Goal: Information Seeking & Learning: Check status

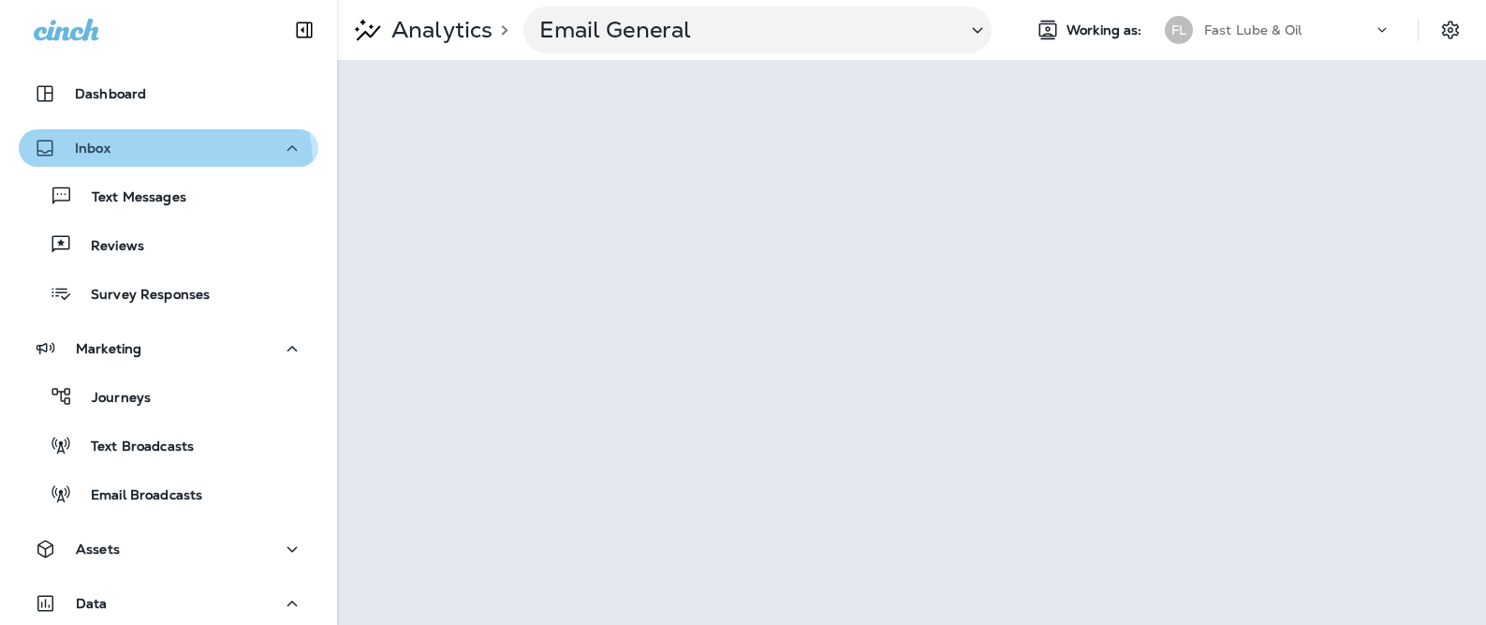
click at [160, 164] on button "Inbox" at bounding box center [169, 147] width 300 height 37
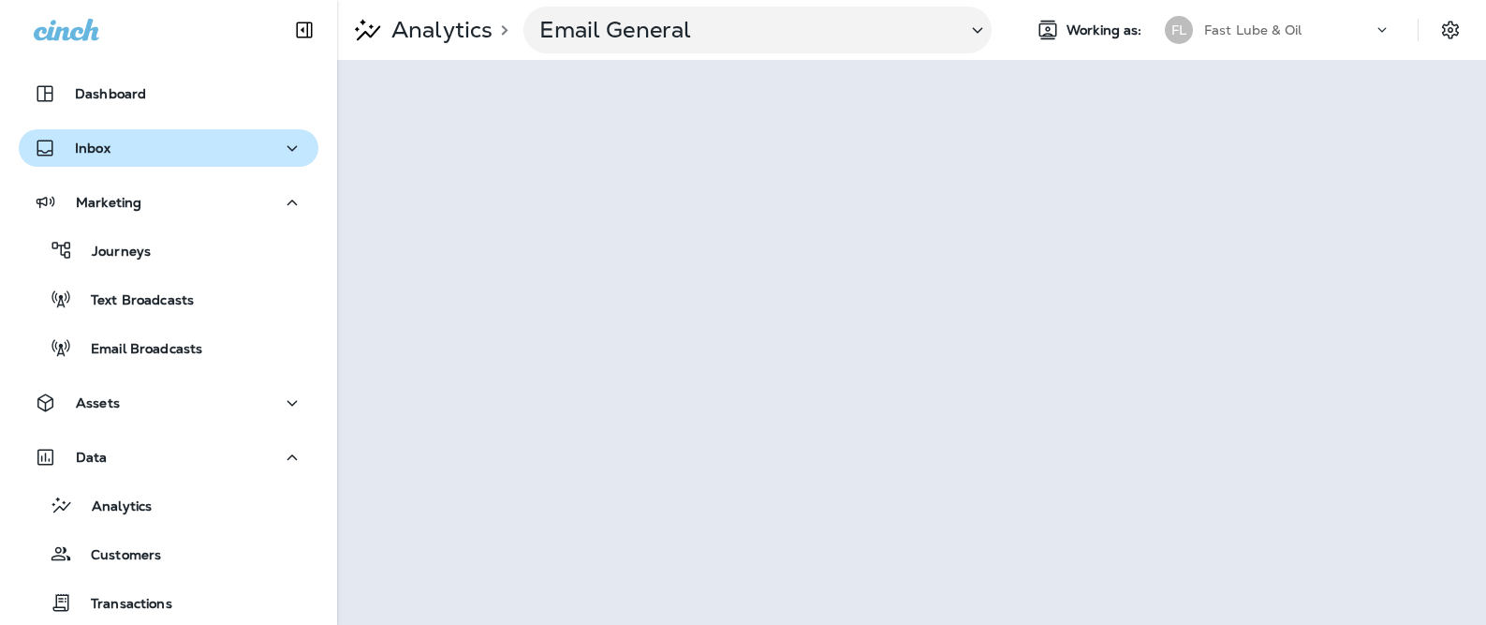
click at [159, 163] on button "Inbox" at bounding box center [169, 147] width 300 height 37
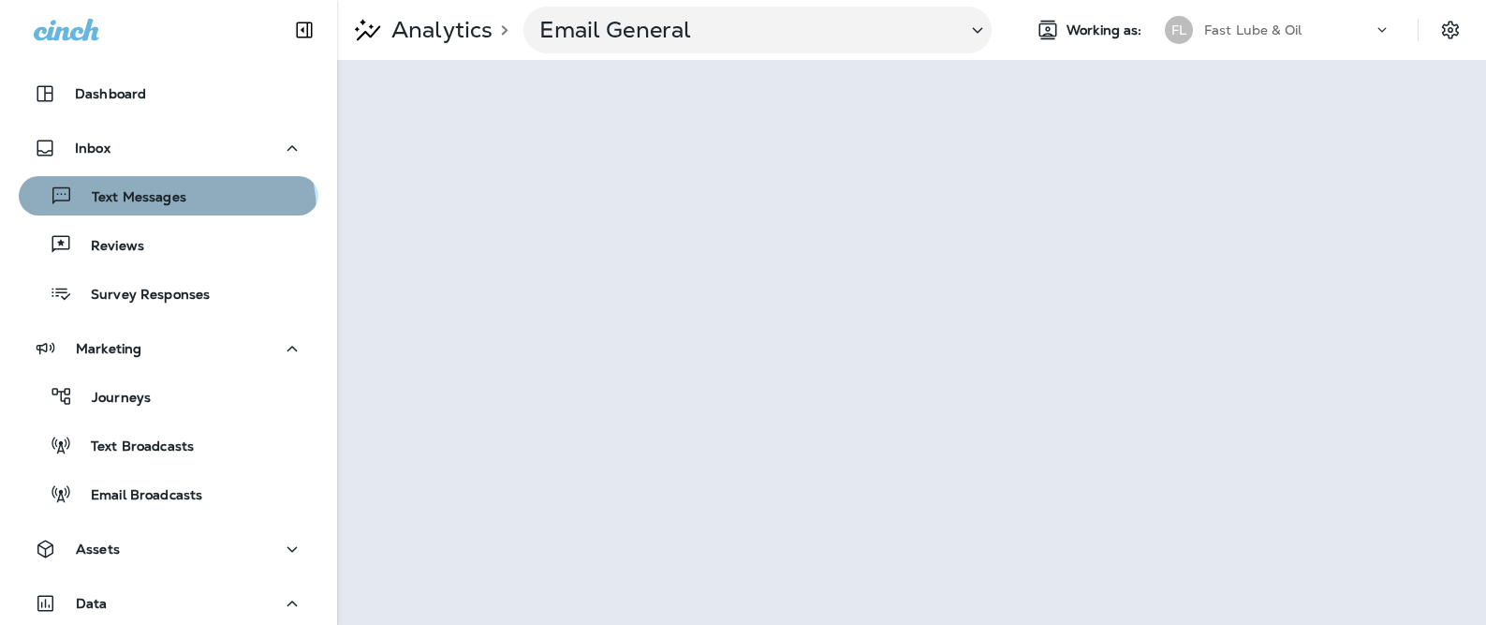
click at [165, 213] on button "Text Messages" at bounding box center [169, 195] width 300 height 39
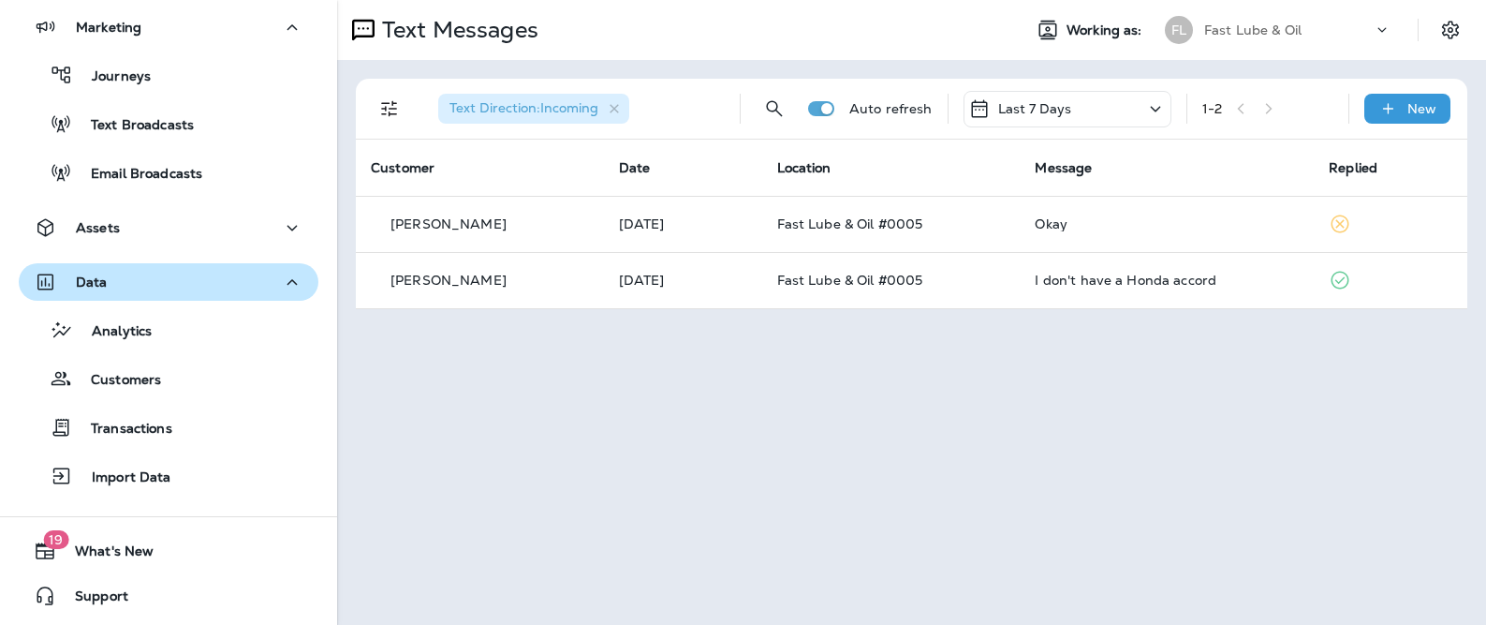
click at [137, 287] on div "Data" at bounding box center [169, 282] width 270 height 23
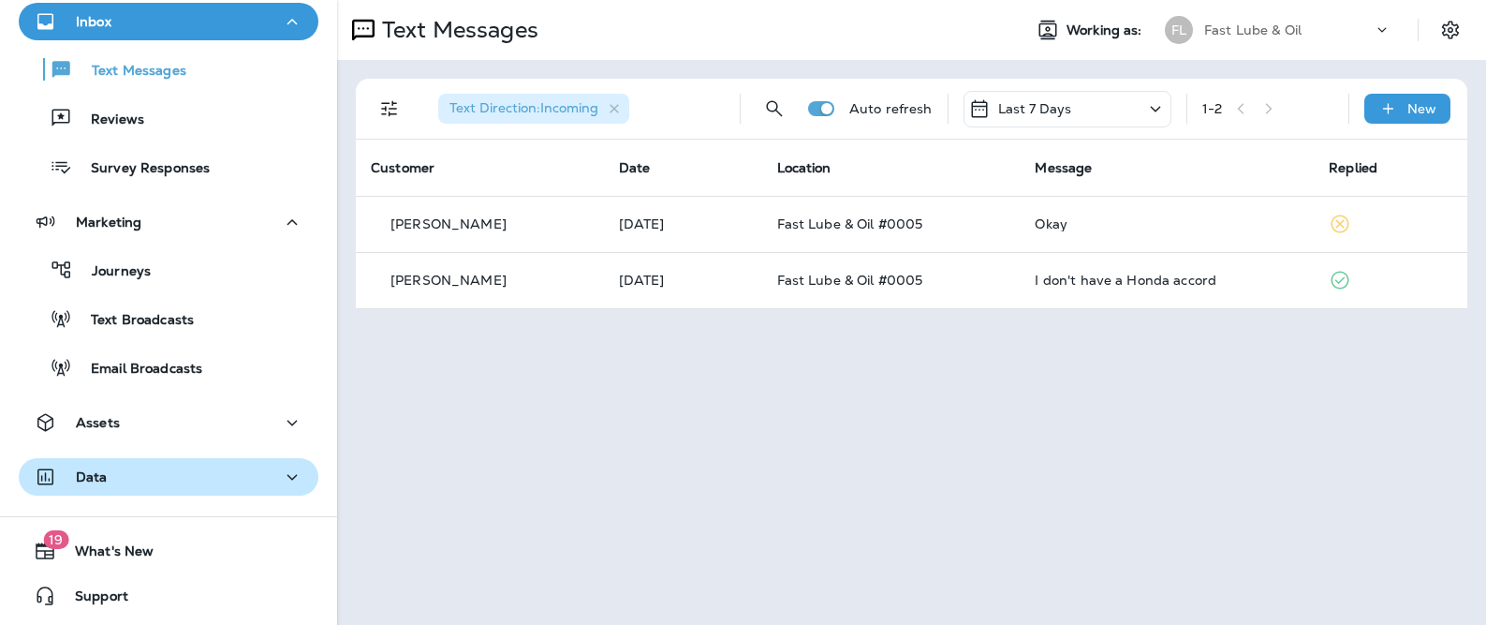
click at [139, 471] on div "Data" at bounding box center [169, 477] width 270 height 23
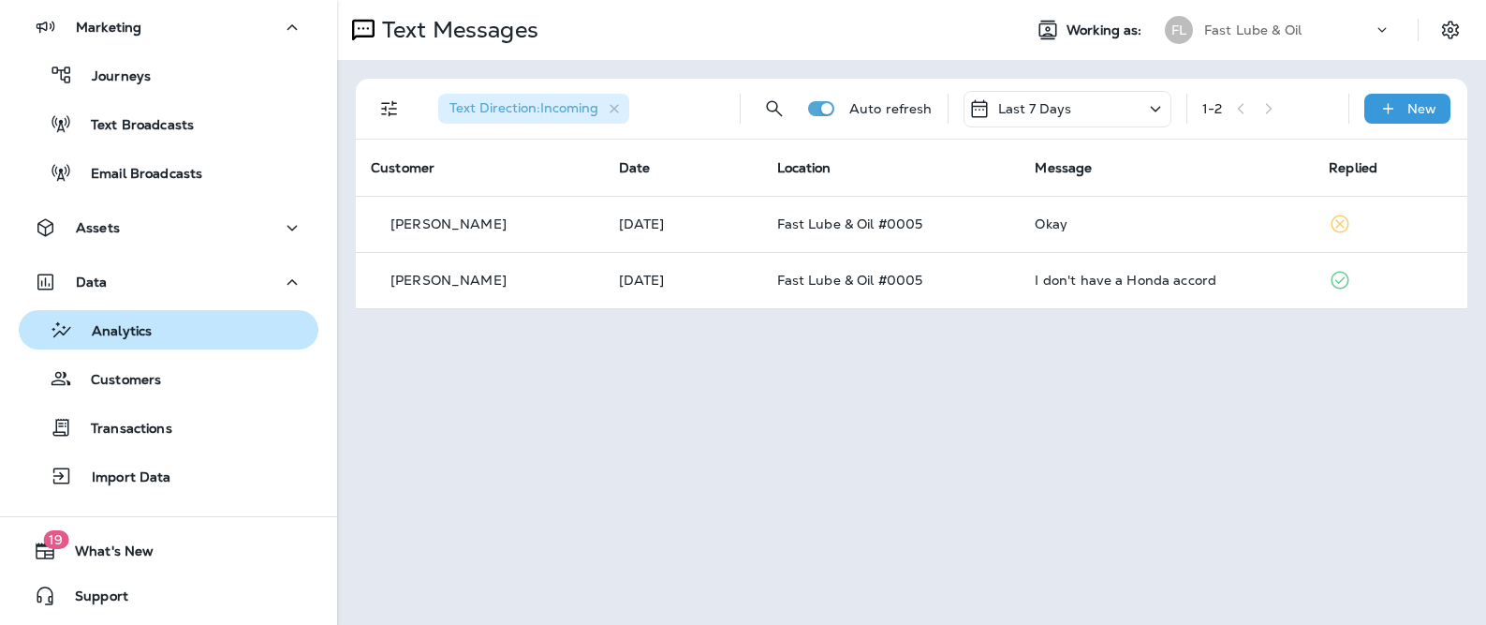
click at [151, 342] on div "Analytics" at bounding box center [89, 330] width 126 height 28
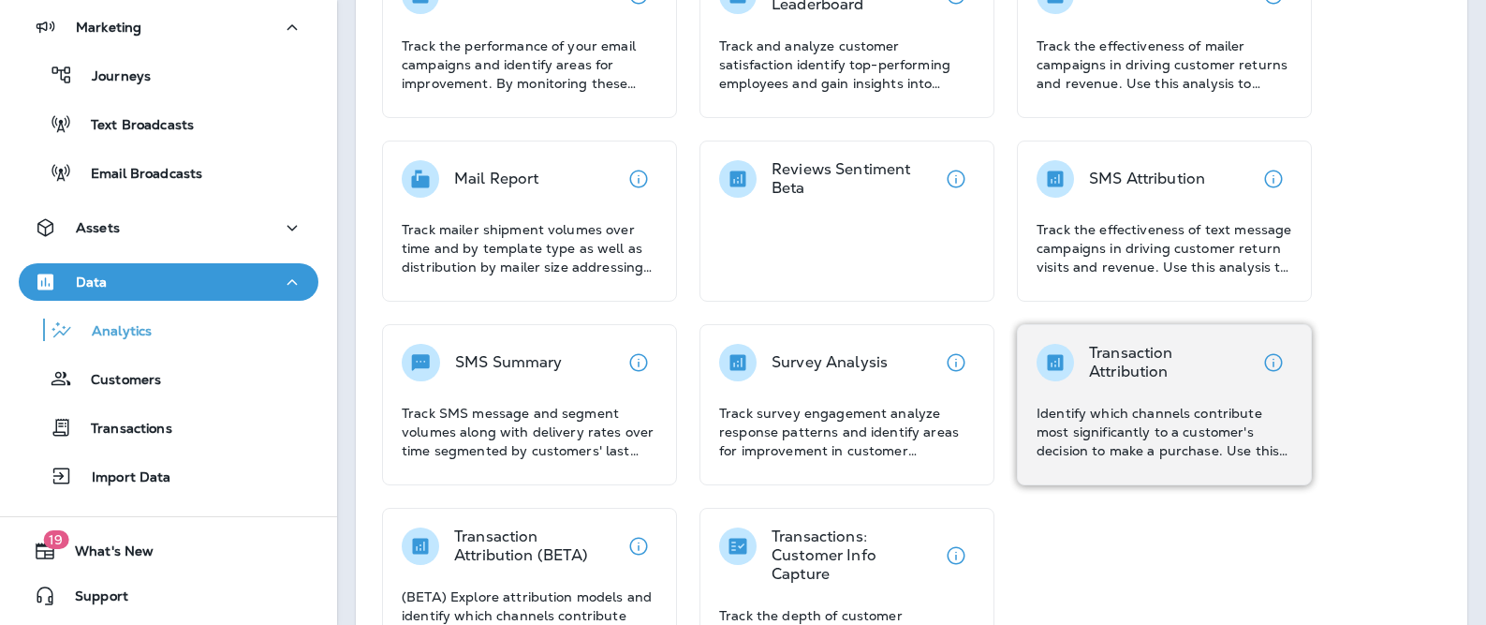
scroll to position [395, 0]
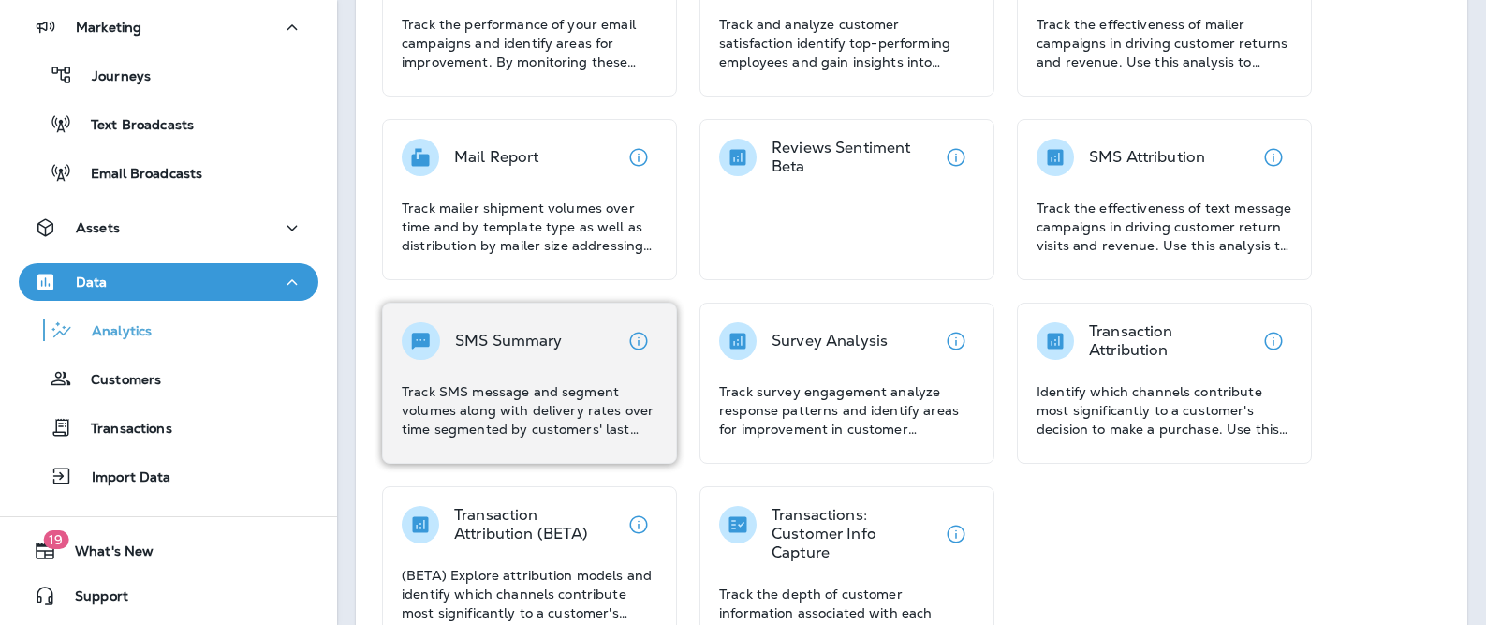
click at [567, 361] on div "SMS Summary Track SMS message and segment volumes along with delivery rates ove…" at bounding box center [530, 380] width 256 height 116
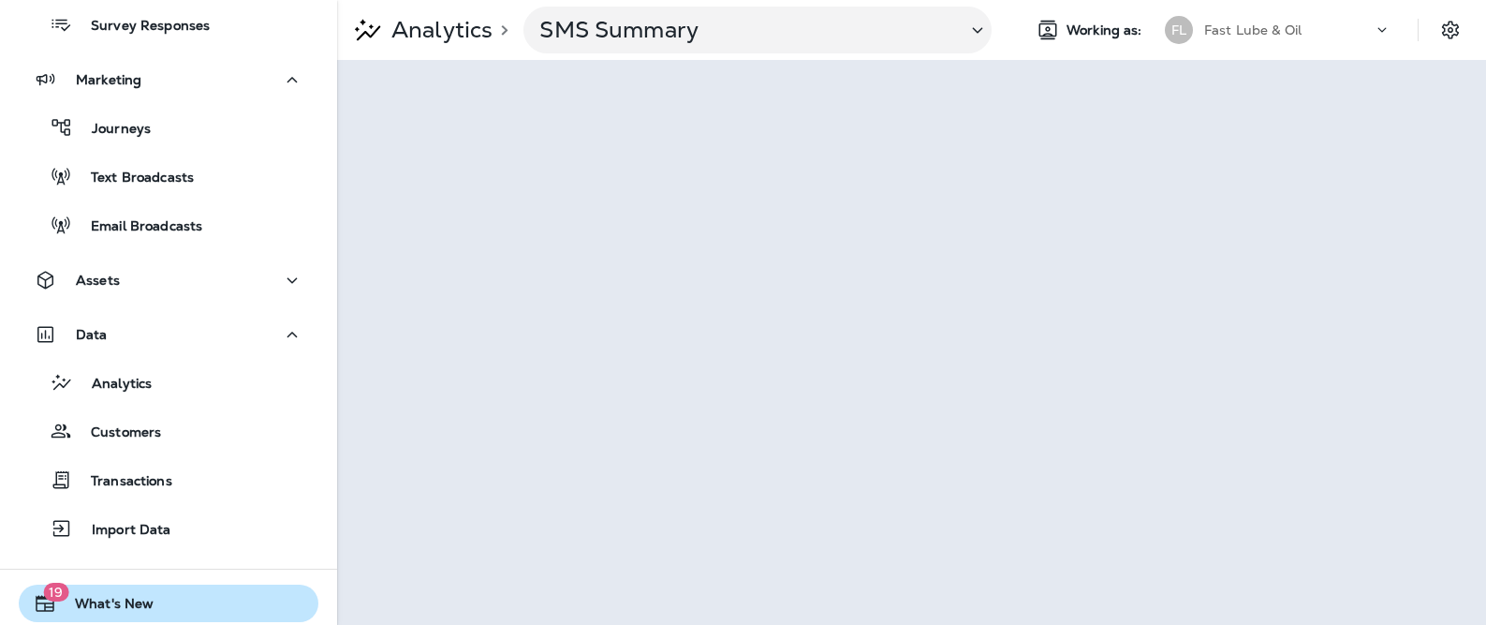
scroll to position [273, 0]
